Goal: Task Accomplishment & Management: Manage account settings

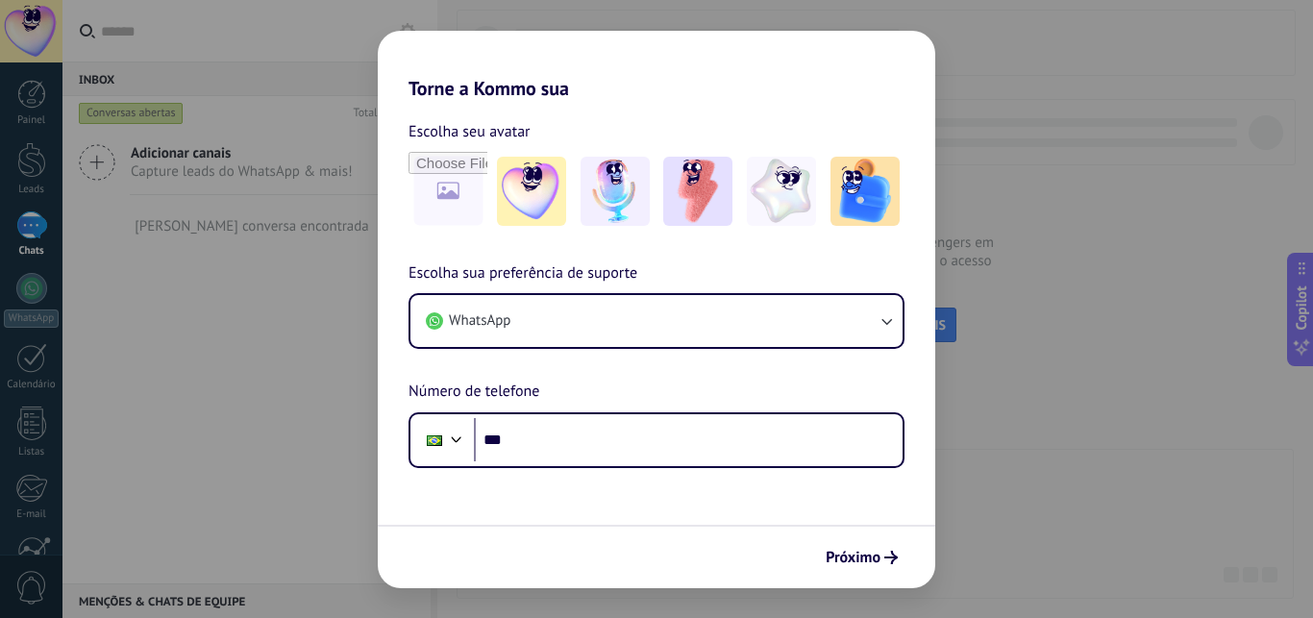
click at [876, 128] on div "Escolha seu avatar" at bounding box center [656, 131] width 496 height 25
click at [877, 129] on div "Escolha seu avatar" at bounding box center [656, 131] width 496 height 25
